Goal: Find specific page/section: Find specific page/section

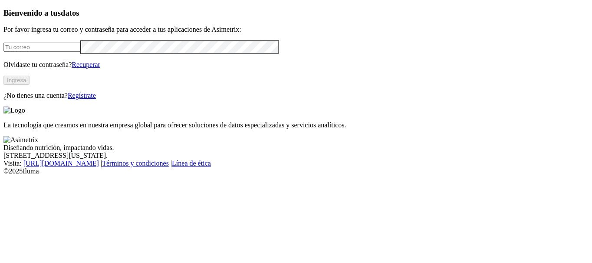
type input "veterinario.torcoroma@avicolaelmadrono.com"
click at [30, 85] on button "Ingresa" at bounding box center [16, 80] width 26 height 9
